Goal: Browse casually

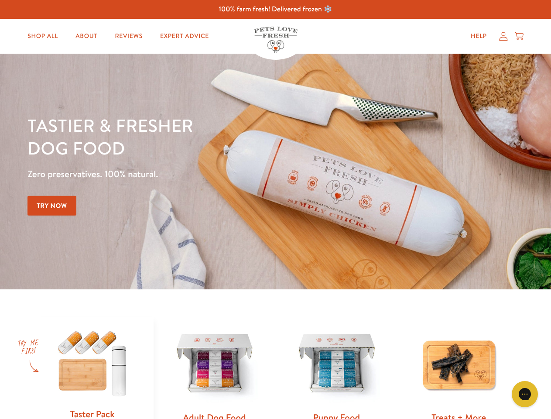
click at [275, 210] on div "Tastier & fresher dog food Zero preservatives. 100% natural. Try Now" at bounding box center [193, 171] width 331 height 115
click at [525, 394] on icon "Gorgias live chat" at bounding box center [525, 394] width 8 height 8
